Goal: Book appointment/travel/reservation

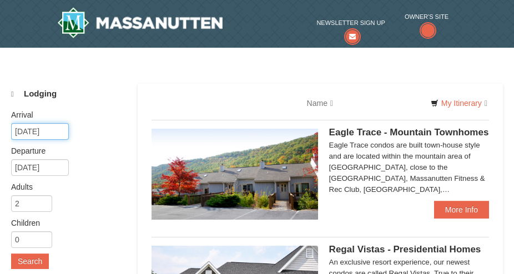
click at [54, 127] on input "10/04/2025" at bounding box center [40, 131] width 58 height 17
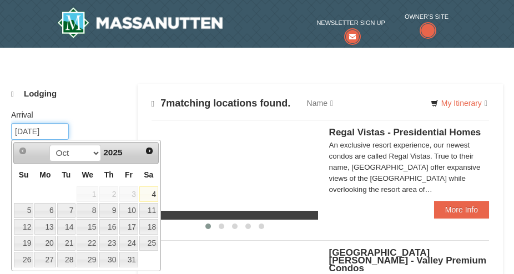
click at [59, 133] on input "[DATE]" at bounding box center [40, 131] width 58 height 17
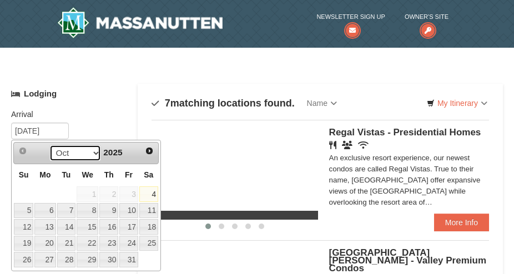
click at [95, 152] on select "Oct Nov Dec" at bounding box center [75, 153] width 52 height 17
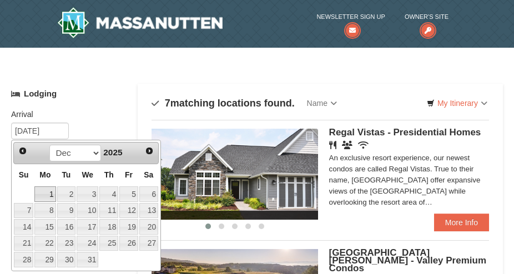
click at [51, 193] on link "1" at bounding box center [44, 194] width 21 height 16
type input "[DATE]"
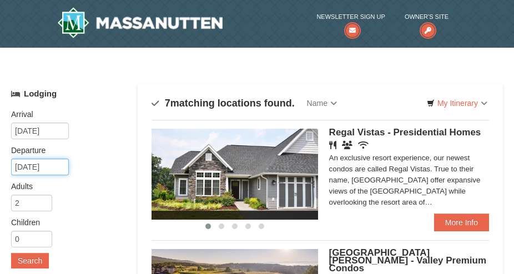
click at [59, 167] on input "12/02/2025" at bounding box center [40, 167] width 58 height 17
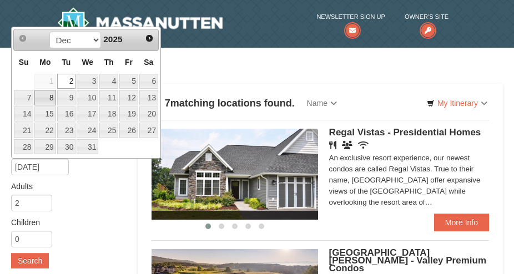
click at [54, 99] on link "8" at bounding box center [44, 98] width 21 height 16
type input "12/08/2025"
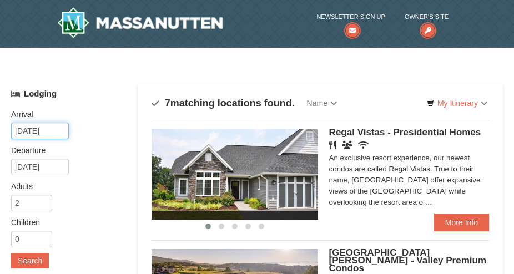
click at [55, 132] on input "[DATE]" at bounding box center [40, 131] width 58 height 17
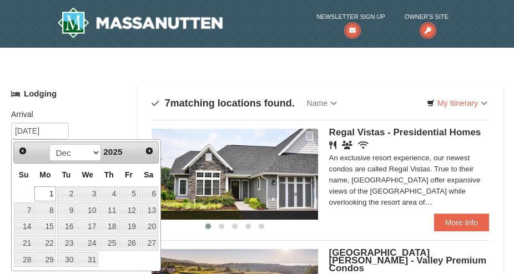
click at [47, 191] on link "1" at bounding box center [44, 194] width 21 height 16
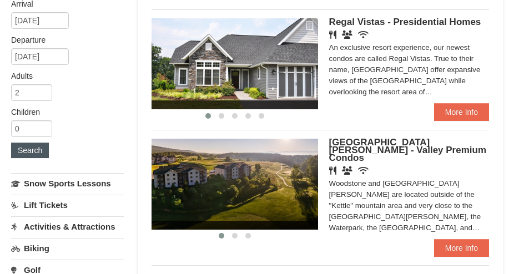
scroll to position [112, 0]
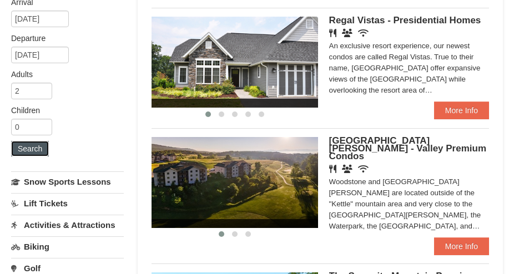
click at [39, 148] on button "Search" at bounding box center [30, 149] width 38 height 16
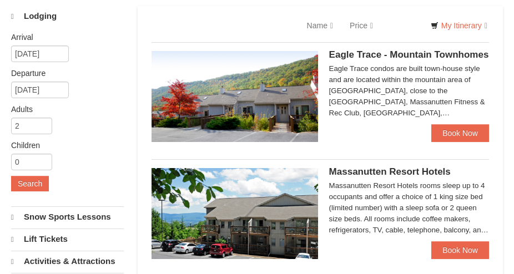
select select "10"
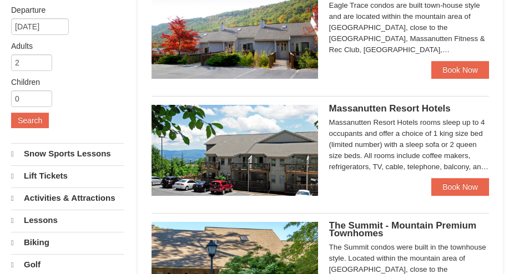
select select "10"
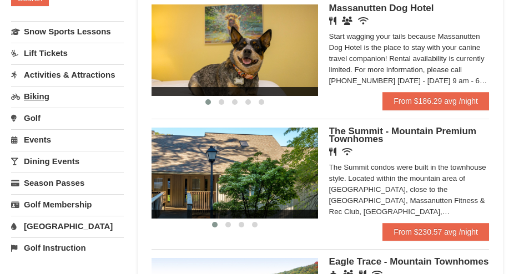
scroll to position [262, 0]
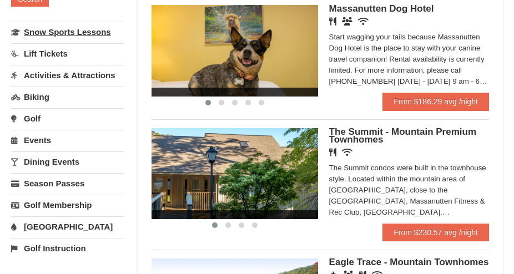
click at [75, 33] on link "Snow Sports Lessons" at bounding box center [67, 32] width 113 height 21
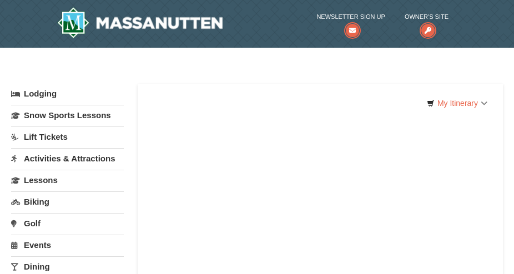
select select "10"
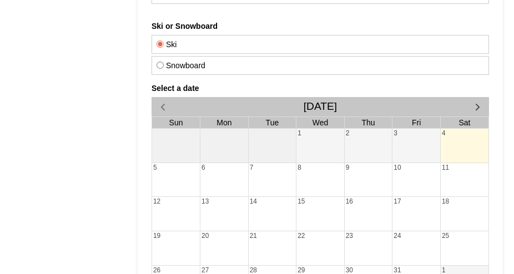
scroll to position [368, 0]
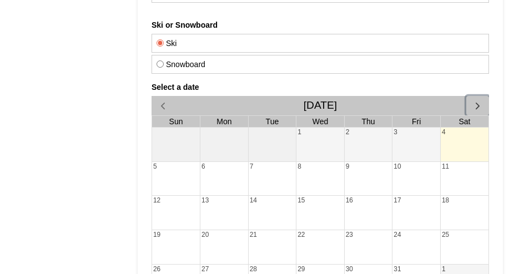
click at [478, 102] on span "button" at bounding box center [477, 106] width 12 height 12
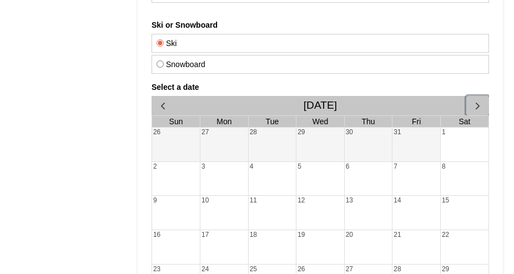
click at [478, 103] on span "button" at bounding box center [477, 106] width 12 height 12
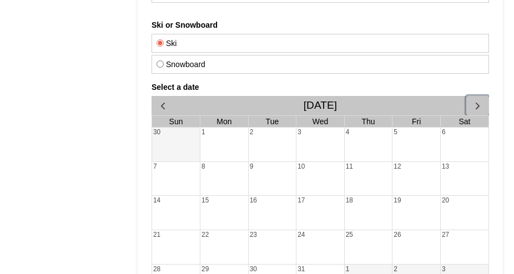
click at [226, 139] on div "1" at bounding box center [224, 145] width 48 height 34
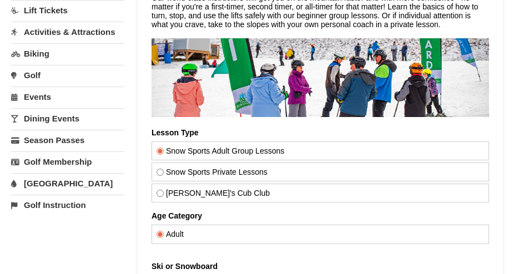
scroll to position [126, 0]
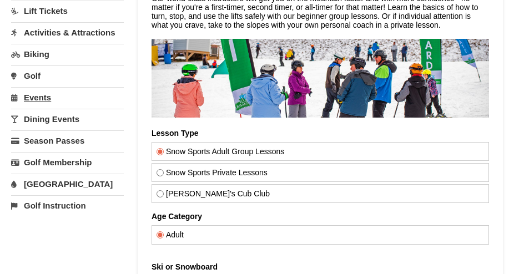
click at [35, 104] on link "Events" at bounding box center [67, 97] width 113 height 21
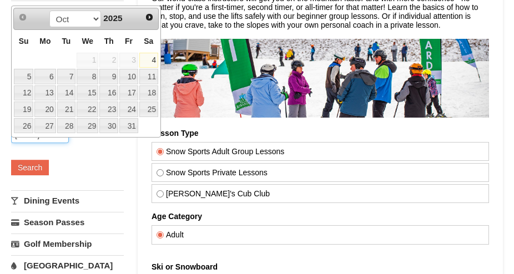
click at [35, 143] on input "[DATE]" at bounding box center [40, 135] width 58 height 17
click at [92, 19] on select "Oct Nov Dec" at bounding box center [75, 19] width 52 height 17
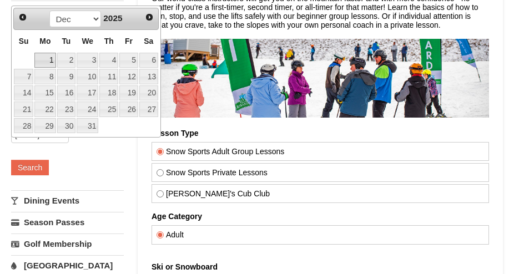
click at [51, 58] on link "1" at bounding box center [44, 61] width 21 height 16
type input "[DATE]"
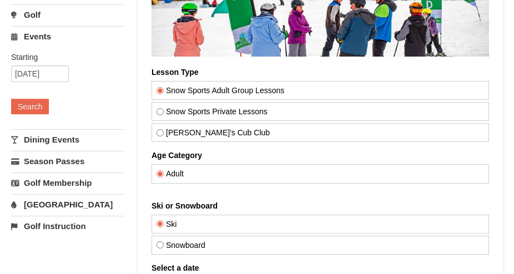
scroll to position [189, 0]
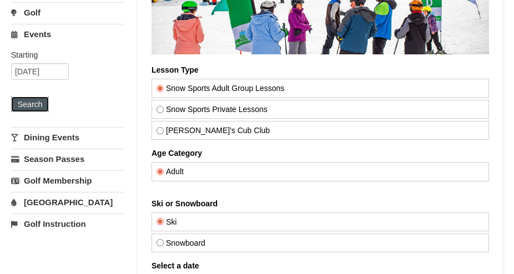
click at [38, 112] on button "Search" at bounding box center [30, 105] width 38 height 16
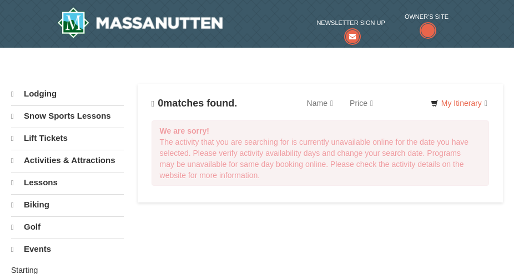
select select "10"
